Goal: Find specific page/section: Find specific page/section

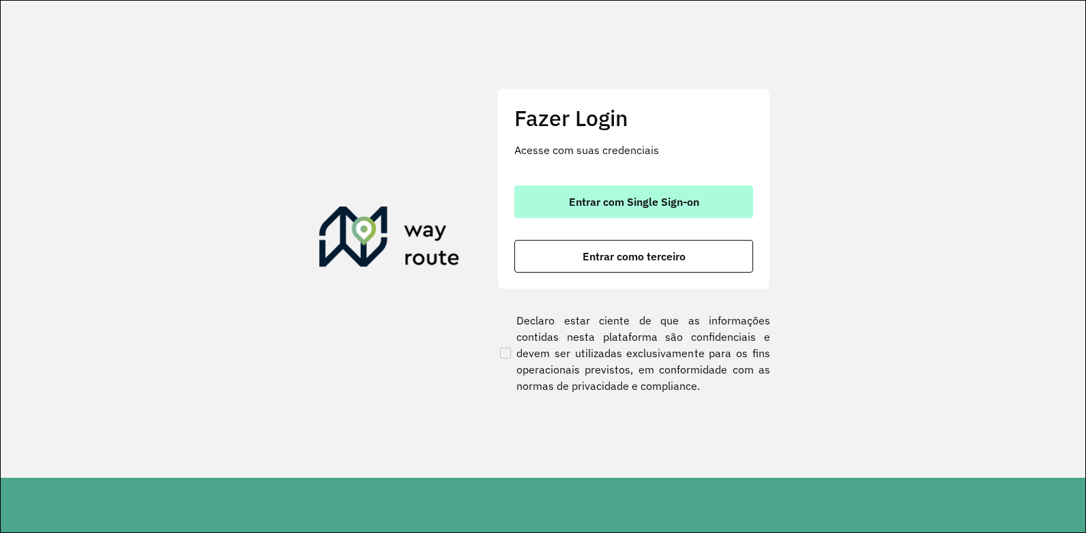
click at [587, 198] on span "Entrar com Single Sign-on" at bounding box center [634, 201] width 130 height 11
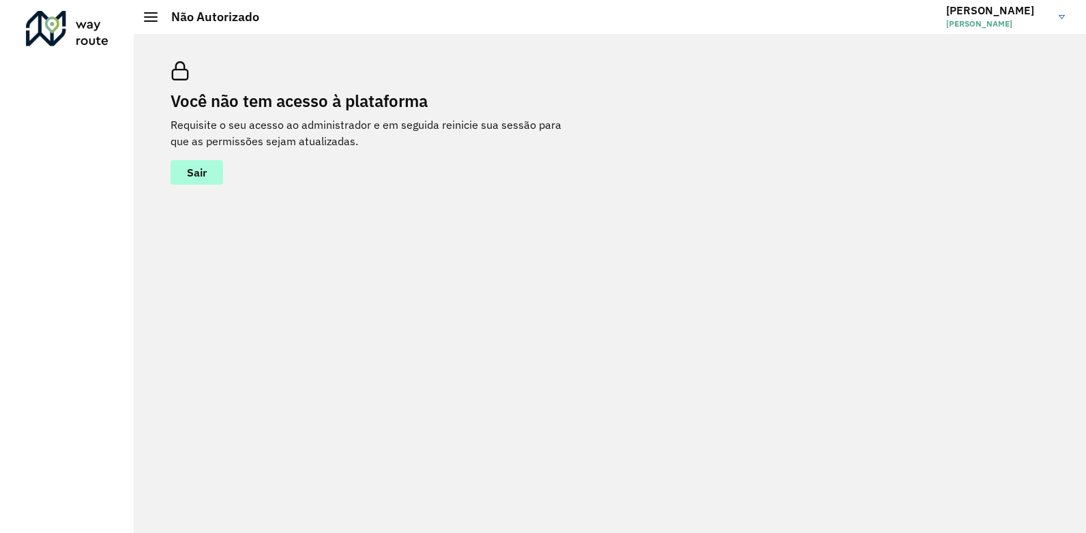
click at [200, 163] on button "Sair" at bounding box center [196, 172] width 53 height 25
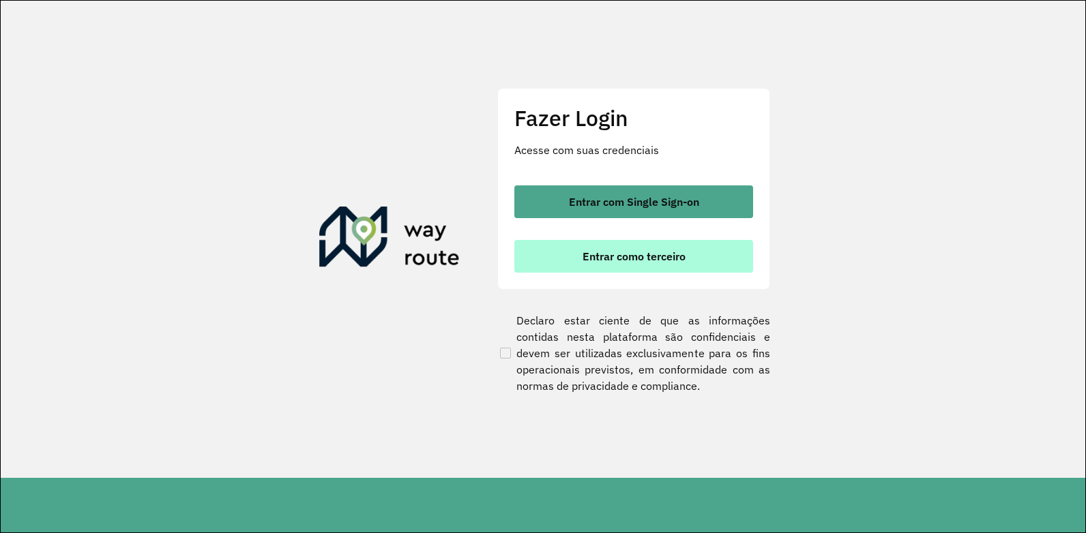
click at [647, 255] on span "Entrar como terceiro" at bounding box center [633, 256] width 103 height 11
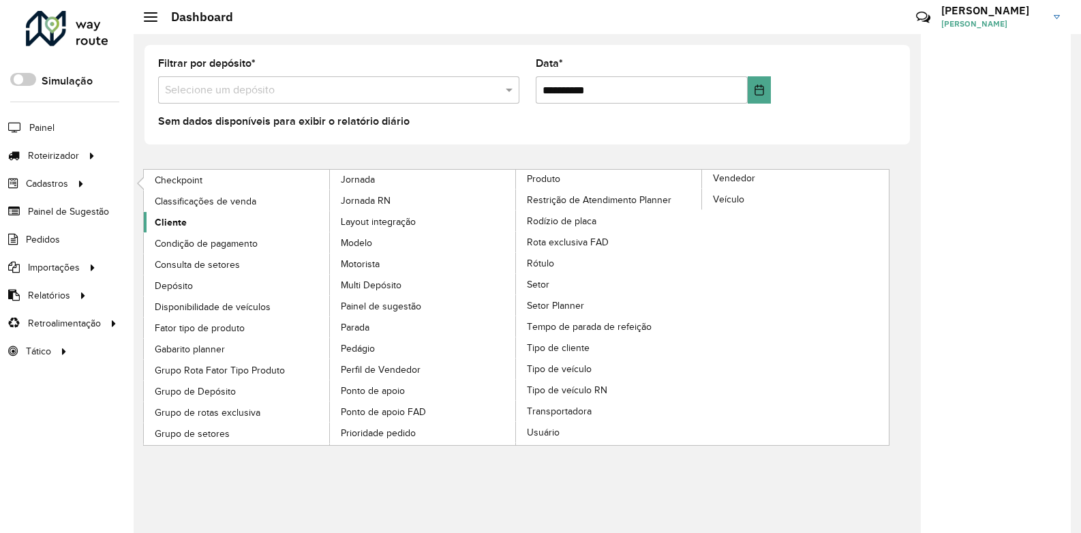
click at [179, 216] on span "Cliente" at bounding box center [171, 222] width 32 height 14
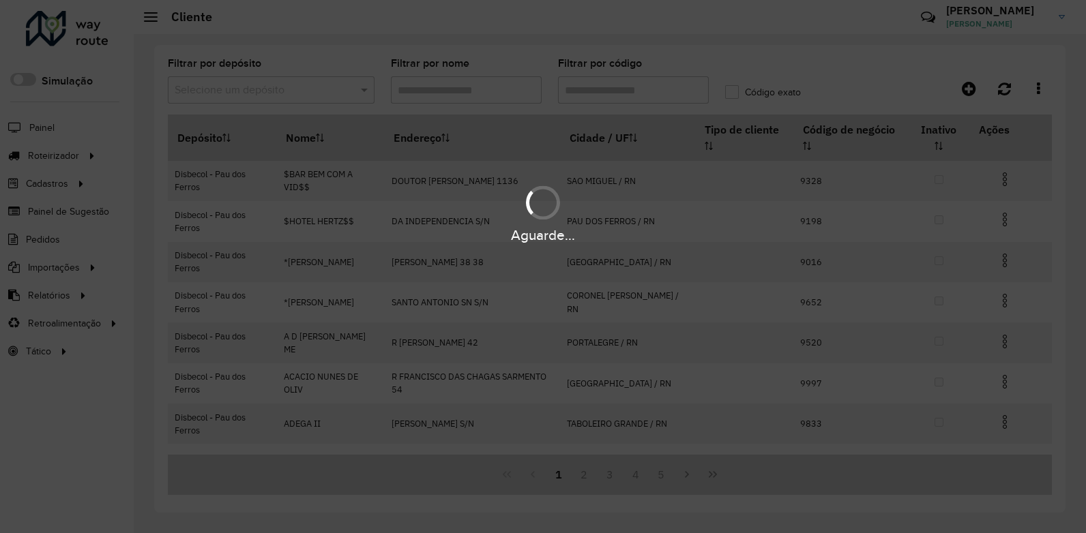
click at [461, 90] on div "Aguarde..." at bounding box center [543, 266] width 1086 height 533
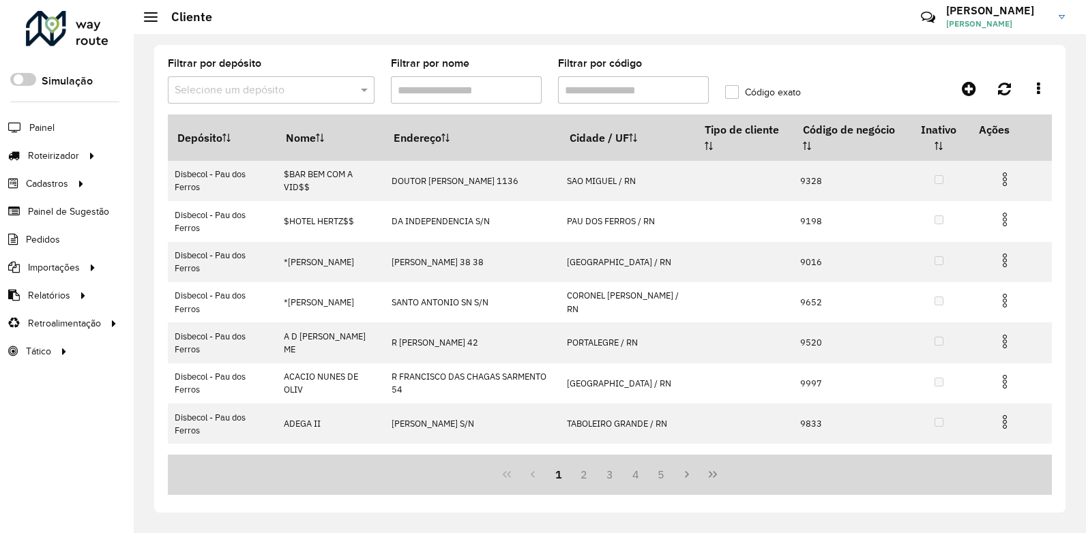
click at [461, 90] on input "Filtrar por nome" at bounding box center [466, 89] width 151 height 27
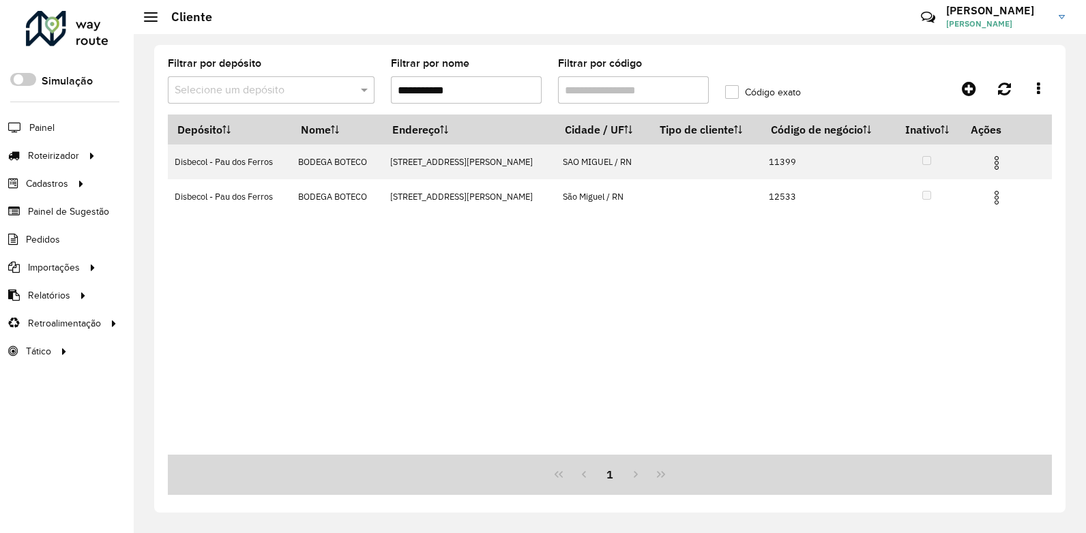
type input "**********"
